Goal: Task Accomplishment & Management: Manage account settings

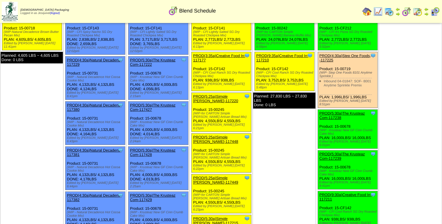
scroll to position [37, 0]
click at [380, 10] on img at bounding box center [378, 11] width 9 height 9
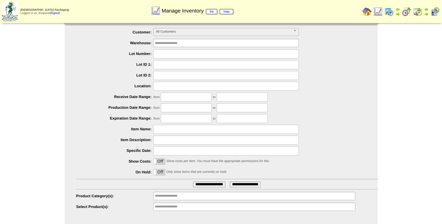
scroll to position [19, 0]
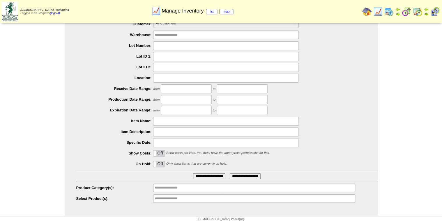
click at [228, 199] on ul "**********" at bounding box center [254, 199] width 202 height 8
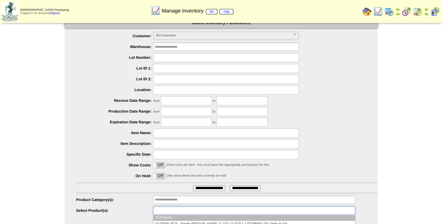
scroll to position [0, 0]
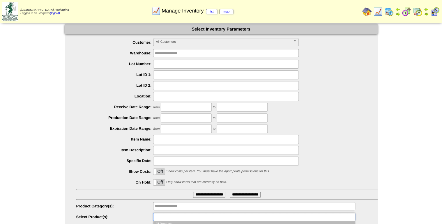
click at [192, 40] on span "All Customers" at bounding box center [223, 41] width 135 height 7
type input "**********"
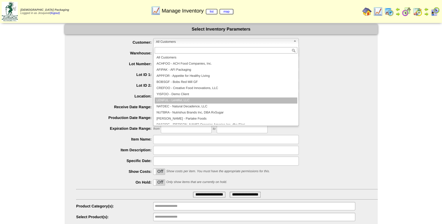
click at [193, 101] on li "LENFUL - Lentiful, LLC" at bounding box center [226, 101] width 143 height 6
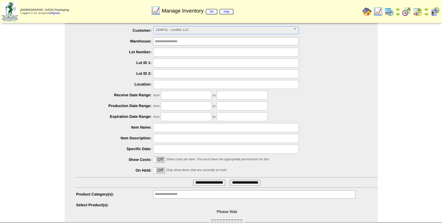
scroll to position [19, 0]
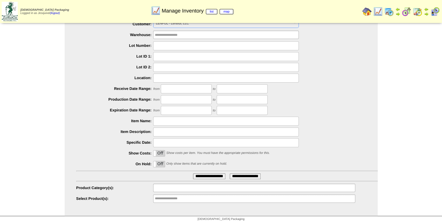
click at [179, 187] on input "text" at bounding box center [173, 187] width 37 height 7
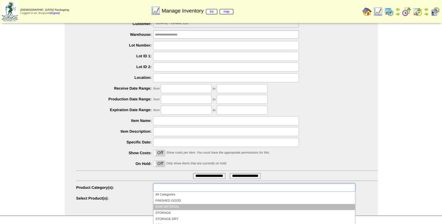
click at [170, 205] on li "RAW MATERIAL" at bounding box center [254, 207] width 201 height 6
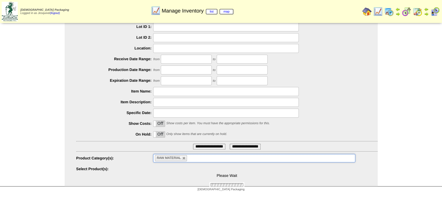
scroll to position [57, 0]
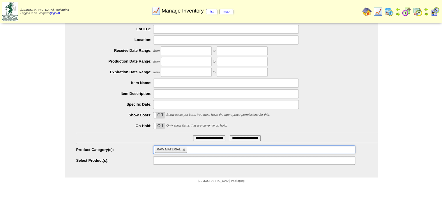
click at [216, 162] on ul at bounding box center [254, 160] width 202 height 8
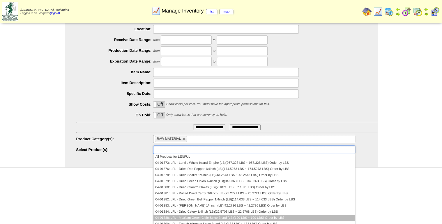
scroll to position [23, 0]
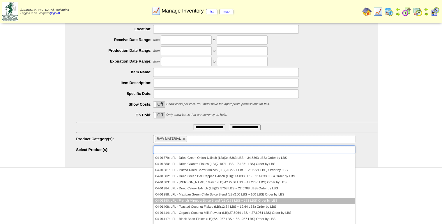
click at [285, 202] on li "04-01390: LFL - French Mirepoix Spice Blend (LB)(183 LBS ~ 183 LBS) Order by LBS" at bounding box center [254, 201] width 201 height 6
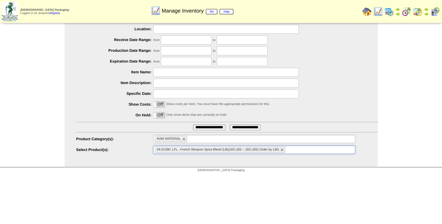
click at [302, 151] on ul "04-01390: LFL - French Mirepoix Spice Blend (LB)(183 LBS ~ 183 LBS) Order by LBS" at bounding box center [254, 150] width 202 height 8
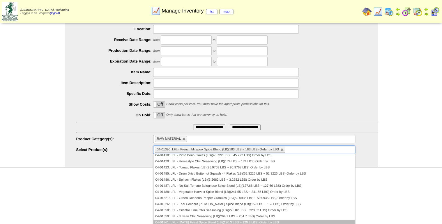
scroll to position [117, 0]
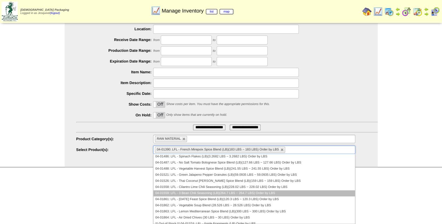
click at [270, 193] on li "04-01559: LFL - 3 Bean Chili Seasoning (LB)(264.7 LBS ~ 264.7 LBS) Order by LBS" at bounding box center [254, 194] width 201 height 6
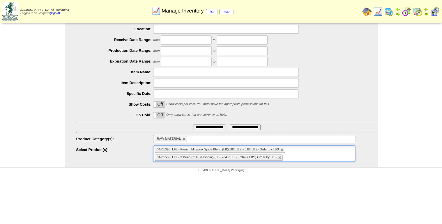
click at [307, 152] on ul "04-01390: LFL - French Mirepoix Spice Blend (LB)(183 LBS ~ 183 LBS) Order by LB…" at bounding box center [254, 154] width 202 height 16
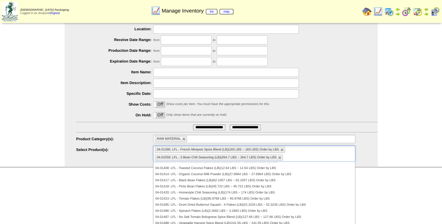
scroll to position [93, 0]
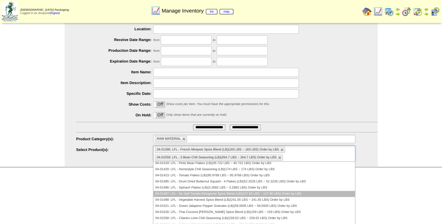
click at [246, 195] on li "04-01487: LFL - No Salt Tomato Bolognese Spice Blend (LB)(127.66 LBS ~ 127.66 L…" at bounding box center [254, 194] width 201 height 6
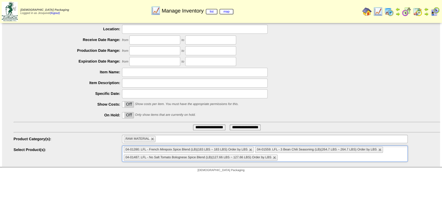
click at [293, 158] on ul "04-01390: LFL - French Mirepoix Spice Blend (LB)(183 LBS ~ 183 LBS) Order by LB…" at bounding box center [265, 154] width 286 height 16
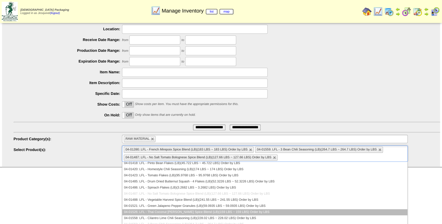
scroll to position [140, 0]
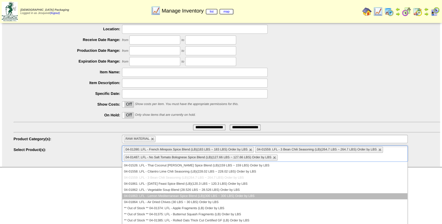
click at [254, 197] on li "04-01863: LFL - Lemon Mediterranean Spice Blend (LB)(300 LBS ~ 300 LBS) Order b…" at bounding box center [264, 196] width 285 height 6
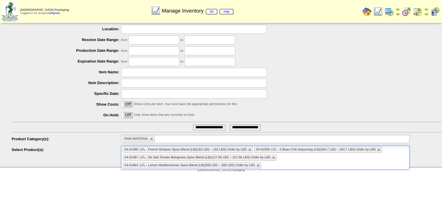
click at [300, 168] on ul "04-01390: LFL - French Mirepoix Spice Blend (LB)(183 LBS ~ 183 LBS) Order by LB…" at bounding box center [265, 158] width 288 height 24
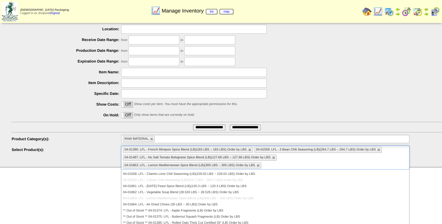
scroll to position [122, 0]
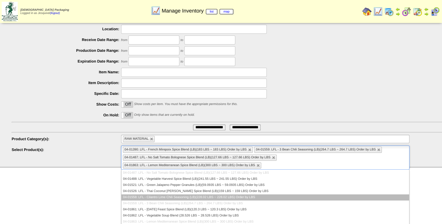
click at [251, 195] on li "04-01558: LFL - Cilantro Lime Chili Seasoning (LB)(228.02 LBS ~ 228.02 LBS) Ord…" at bounding box center [265, 198] width 288 height 6
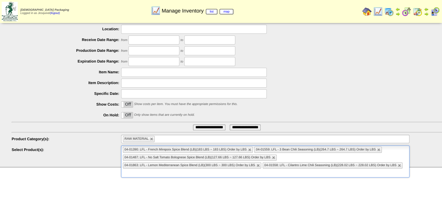
click at [292, 170] on ul "04-01390: LFL - French Mirepoix Spice Blend (LB)(183 LBS ~ 183 LBS) Order by LB…" at bounding box center [265, 162] width 288 height 32
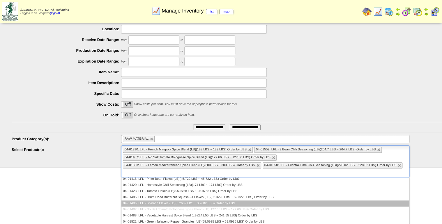
scroll to position [117, 0]
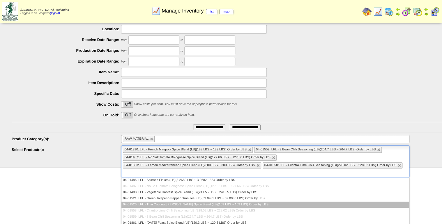
click at [242, 206] on li "04-01526: LFL - Thai Coconut Curry Spice Blend (LB)(159 LBS ~ 159 LBS) Order by…" at bounding box center [265, 205] width 288 height 6
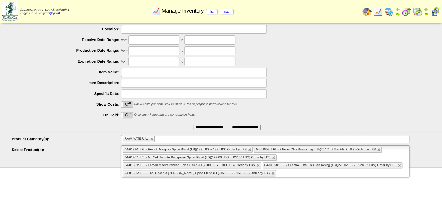
click at [281, 175] on ul "04-01390: LFL - French Mirepoix Spice Blend (LB)(183 LBS ~ 183 LBS) Order by LB…" at bounding box center [265, 162] width 288 height 32
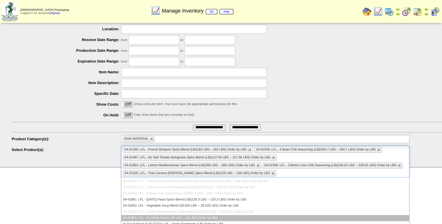
scroll to position [163, 0]
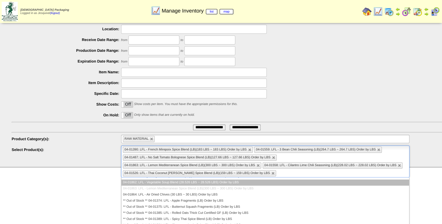
click at [260, 184] on li "04-01862: LFL - Vegetable Soup Blend (28.526 LBS ~ 28.526 LBS) Order by LBS" at bounding box center [265, 183] width 288 height 6
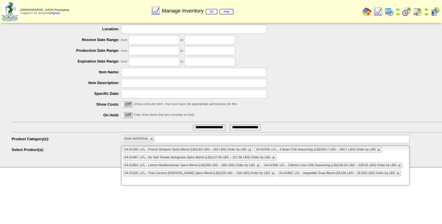
click at [383, 175] on ul "04-01390: LFL - French Mirepoix Spice Blend (LB)(183 LBS ~ 183 LBS) Order by LB…" at bounding box center [265, 166] width 288 height 40
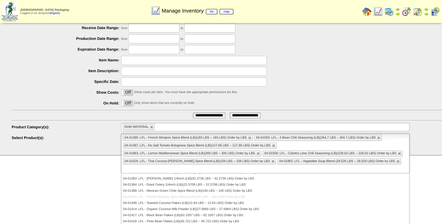
scroll to position [91, 0]
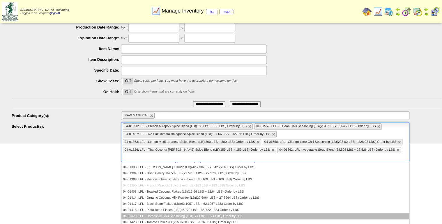
click at [208, 214] on li "04-01420: LFL - Homestyle Chili Seasoning (LB)(174 LBS ~ 174 LBS) Order by LBS" at bounding box center [265, 217] width 288 height 6
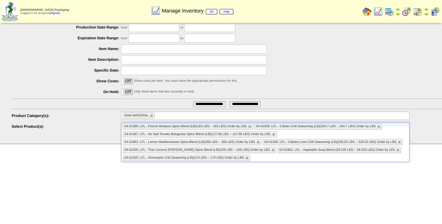
click at [313, 161] on ul "04-01390: LFL - French Mirepoix Spice Blend (LB)(183 LBS ~ 183 LBS) Order by LB…" at bounding box center [265, 142] width 288 height 40
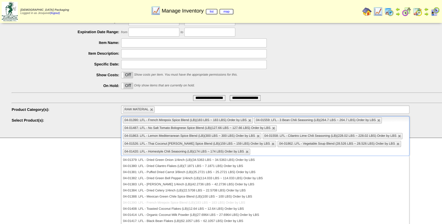
scroll to position [98, 0]
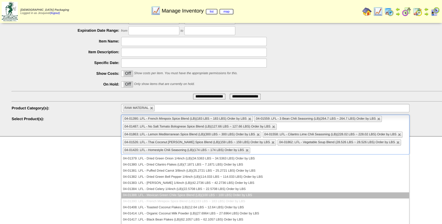
click at [196, 193] on li "04-01388: LFL - Mexican Green Chile Spice Blend (LB)(100 LBS ~ 100 LBS) Order b…" at bounding box center [265, 196] width 288 height 6
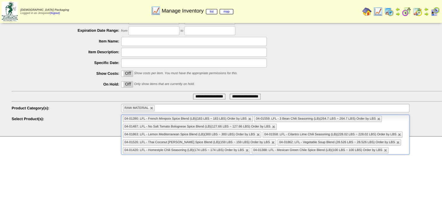
click at [393, 149] on input "text" at bounding box center [393, 150] width 7 height 7
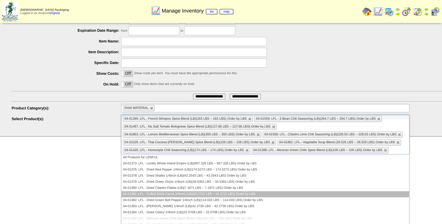
scroll to position [0, 0]
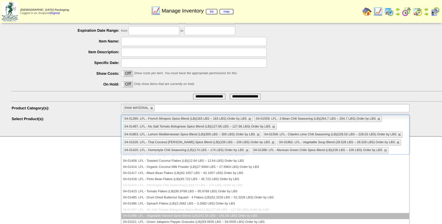
click at [216, 216] on li "04-01488: LFL - Vegetable Harvest Spice Blend (LB)(241.55 LBS ~ 241.55 LBS) Ord…" at bounding box center [265, 216] width 288 height 6
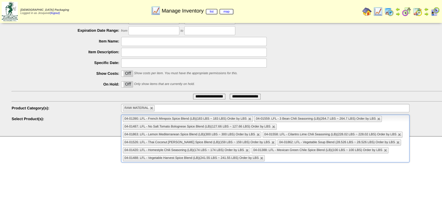
click at [342, 156] on ul "04-01390: LFL - French Mirepoix Spice Blend (LB)(183 LBS ~ 183 LBS) Order by LB…" at bounding box center [265, 139] width 288 height 48
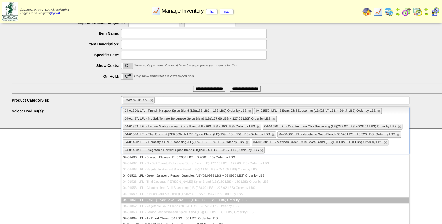
click at [185, 201] on li "04-01861: LFL - Thanksgiving Feast Spice Blend (LB)(120.3 LBS ~ 120.3 LBS) Orde…" at bounding box center [265, 201] width 288 height 6
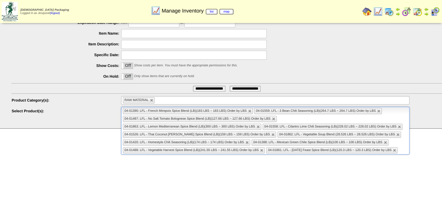
click at [298, 155] on ul "04-01390: LFL - French Mirepoix Spice Blend (LB)(183 LBS ~ 183 LBS) Order by LB…" at bounding box center [265, 131] width 288 height 48
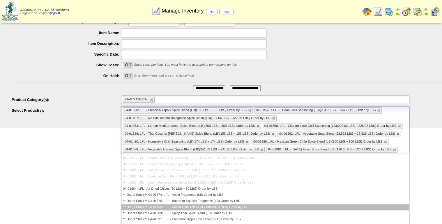
scroll to position [169, 0]
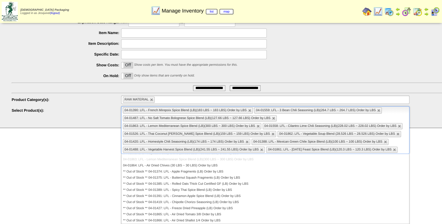
click at [193, 85] on input "**********" at bounding box center [209, 88] width 32 height 6
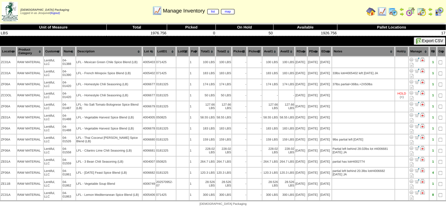
click at [412, 11] on img at bounding box center [410, 11] width 9 height 9
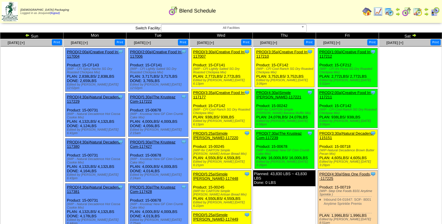
click at [267, 95] on link "PROD(4:30a)Simple [PERSON_NAME]-117221" at bounding box center [278, 95] width 45 height 9
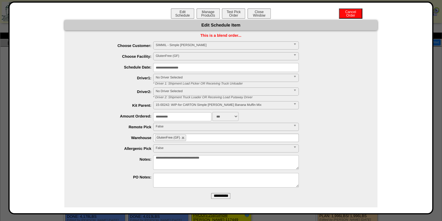
click at [155, 162] on textarea "**********" at bounding box center [226, 162] width 146 height 15
click at [175, 158] on textarea "**********" at bounding box center [226, 162] width 146 height 15
type textarea "**********"
click at [222, 194] on input "**********" at bounding box center [220, 196] width 19 height 6
click at [267, 13] on button "Close Window" at bounding box center [259, 13] width 23 height 10
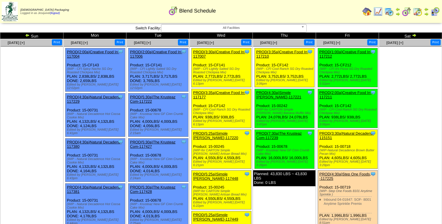
click at [339, 131] on link "PROD(3:30a)Natural Decadenc-115151" at bounding box center [347, 135] width 54 height 9
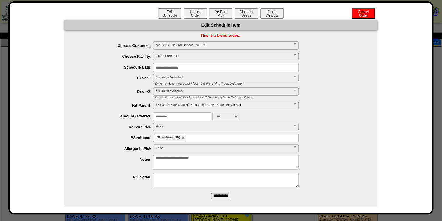
click at [185, 66] on input "**********" at bounding box center [226, 67] width 146 height 9
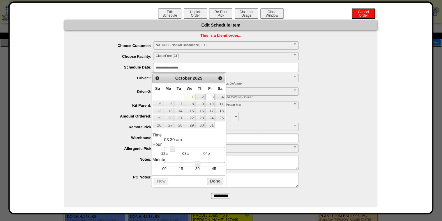
click at [218, 96] on link "4" at bounding box center [219, 97] width 9 height 6
type input "**********"
drag, startPoint x: 219, startPoint y: 199, endPoint x: 248, endPoint y: 29, distance: 172.2
click at [219, 199] on input "**********" at bounding box center [220, 196] width 19 height 6
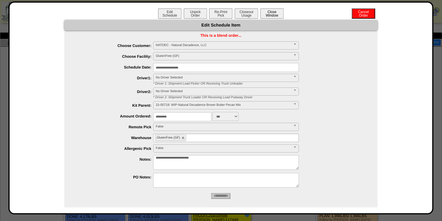
click at [281, 12] on button "Close Window" at bounding box center [271, 13] width 23 height 10
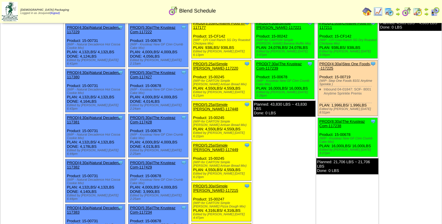
scroll to position [70, 0]
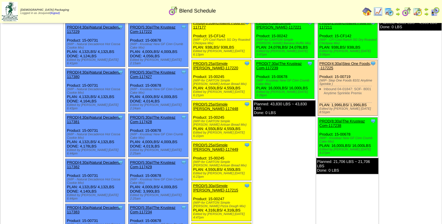
click at [361, 61] on link "PROD(4:30a)Step One Foods, -117225" at bounding box center [346, 65] width 52 height 9
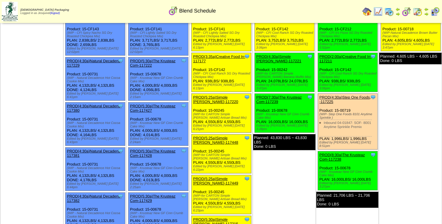
scroll to position [0, 0]
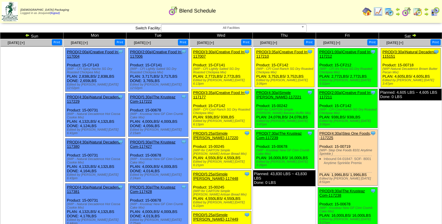
click at [415, 35] on img at bounding box center [414, 35] width 5 height 5
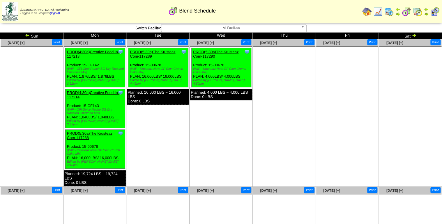
click at [26, 36] on img at bounding box center [27, 35] width 5 height 5
